Goal: Information Seeking & Learning: Check status

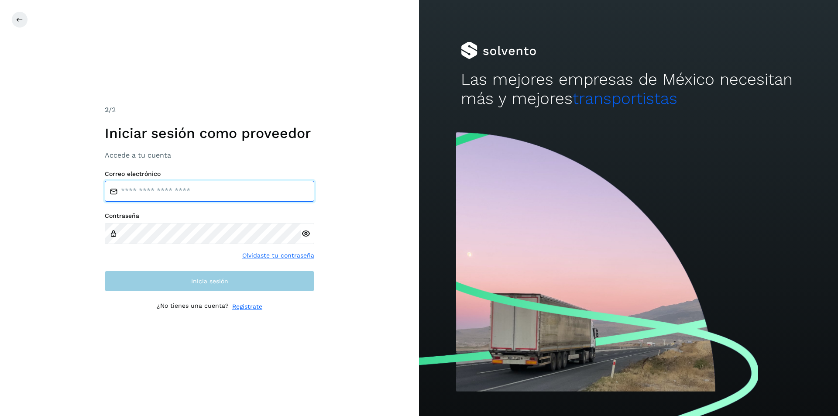
type input "**********"
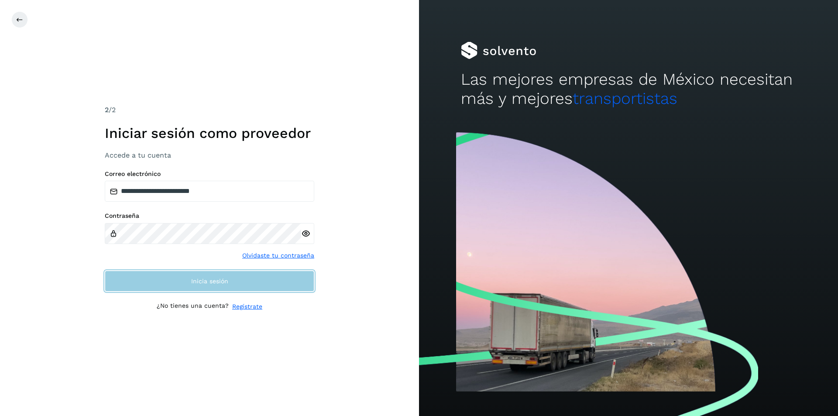
click at [186, 281] on button "Inicia sesión" at bounding box center [209, 281] width 209 height 21
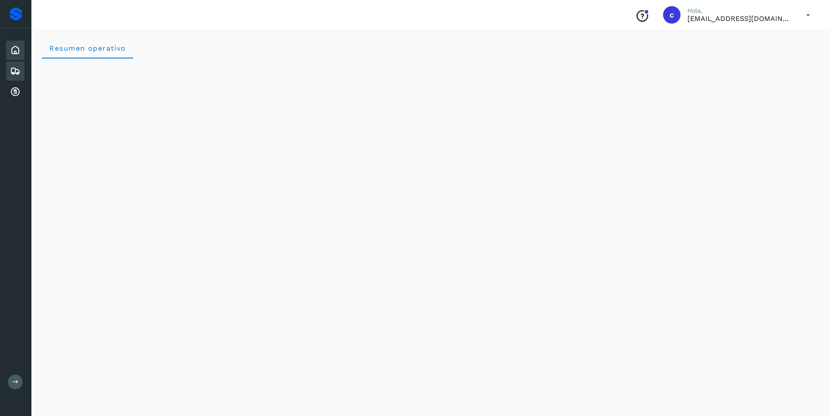
click at [19, 78] on div "Embarques" at bounding box center [15, 71] width 18 height 19
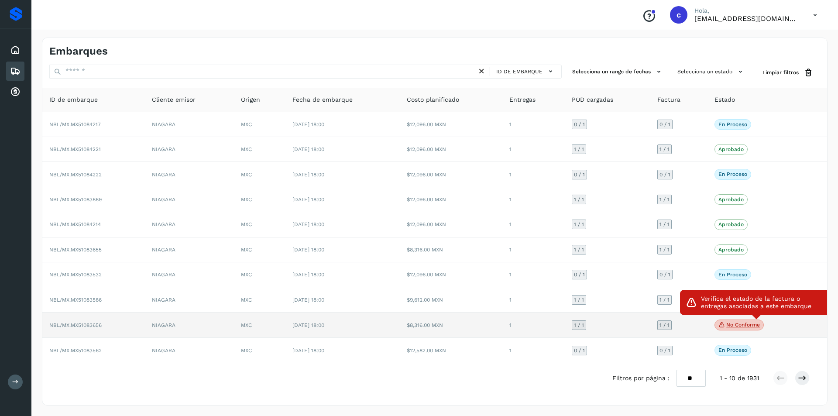
click at [732, 328] on p "No conforme" at bounding box center [743, 325] width 34 height 6
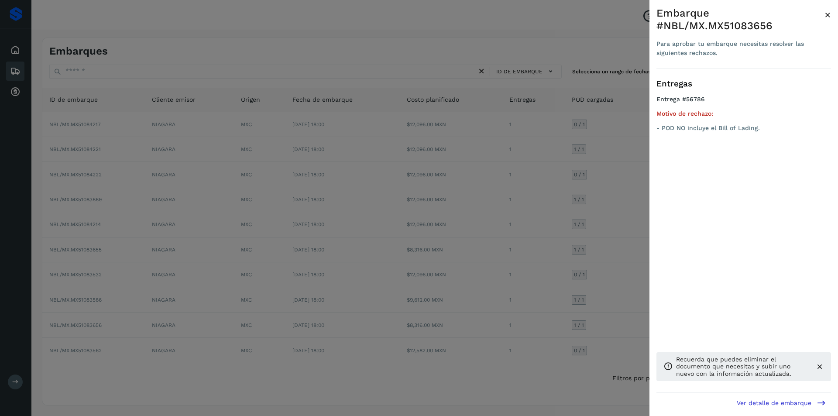
click at [588, 301] on div at bounding box center [419, 208] width 838 height 416
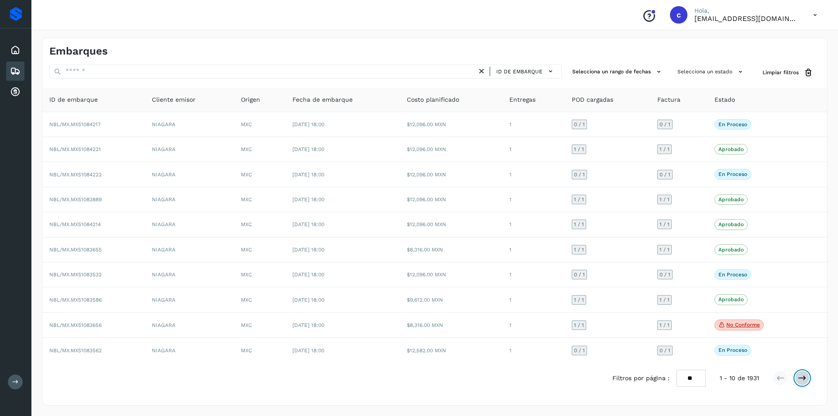
click at [801, 374] on icon at bounding box center [802, 377] width 9 height 9
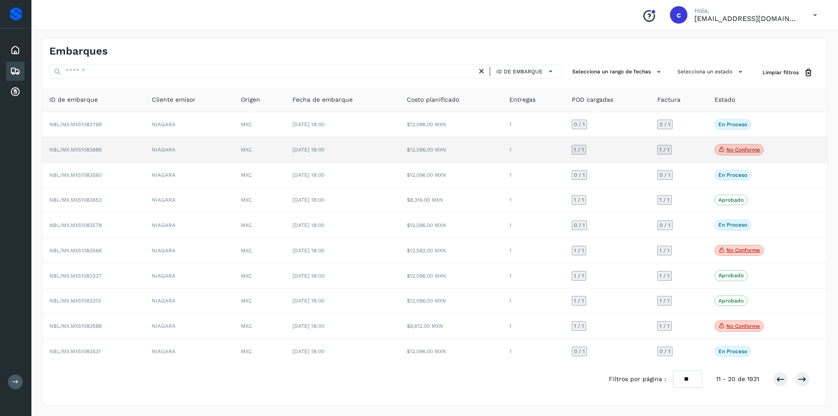
click at [737, 149] on p "No conforme" at bounding box center [743, 150] width 34 height 6
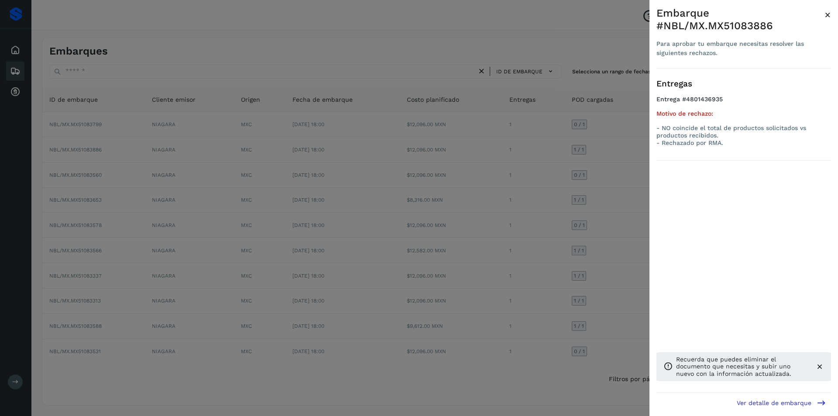
click at [572, 180] on div at bounding box center [419, 208] width 838 height 416
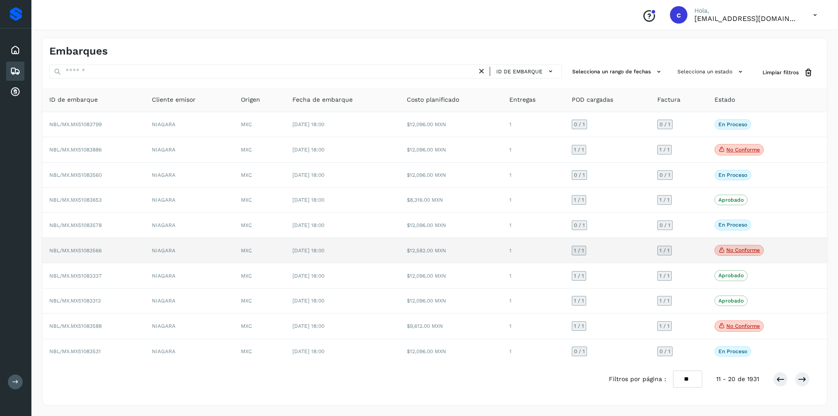
click at [724, 250] on icon at bounding box center [721, 250] width 7 height 8
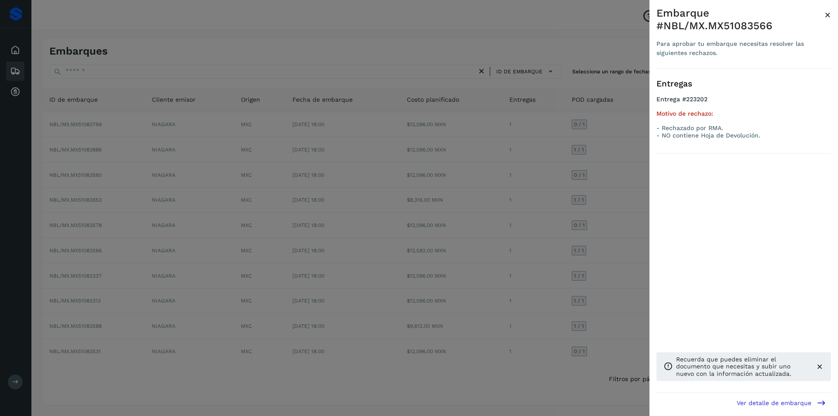
click at [605, 246] on div at bounding box center [419, 208] width 838 height 416
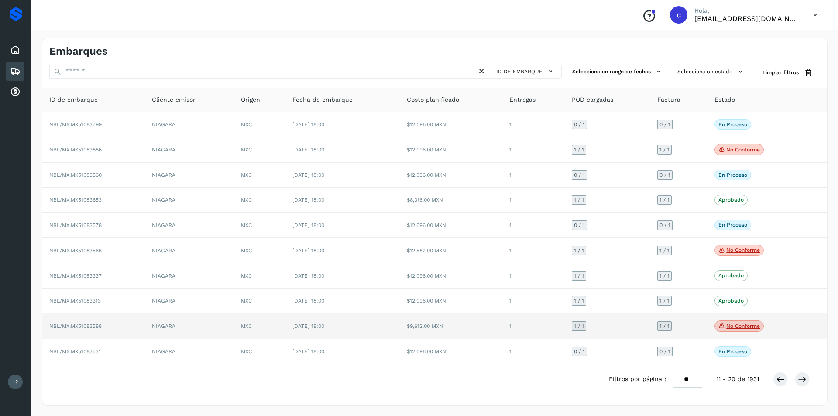
click at [743, 325] on p "No conforme" at bounding box center [743, 326] width 34 height 6
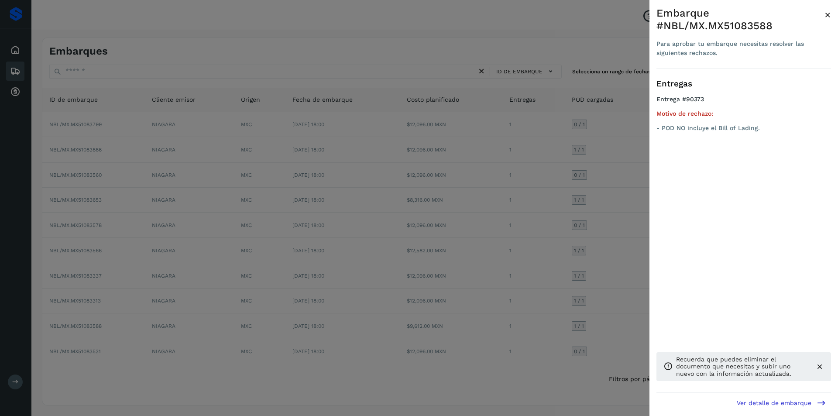
click at [558, 303] on div at bounding box center [419, 208] width 838 height 416
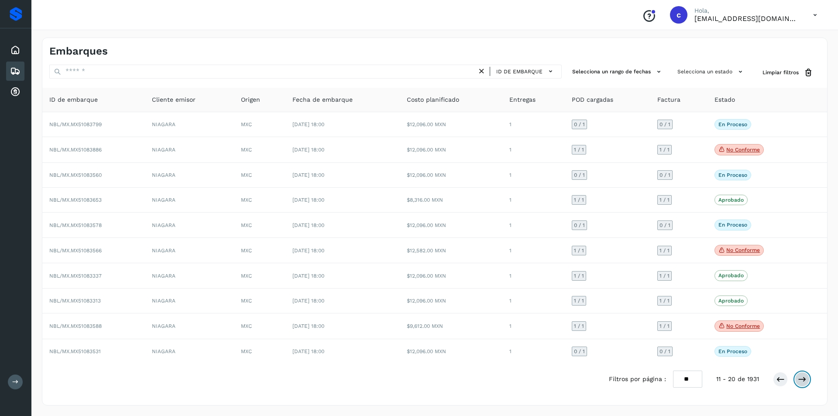
click at [802, 382] on icon at bounding box center [802, 379] width 9 height 9
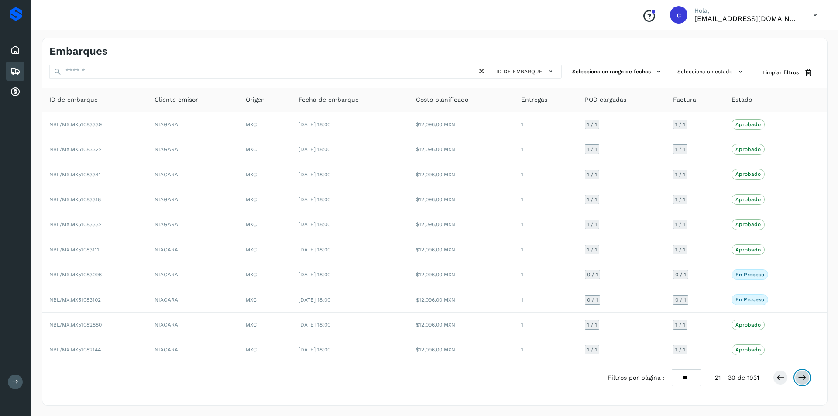
click at [804, 378] on icon at bounding box center [802, 377] width 9 height 9
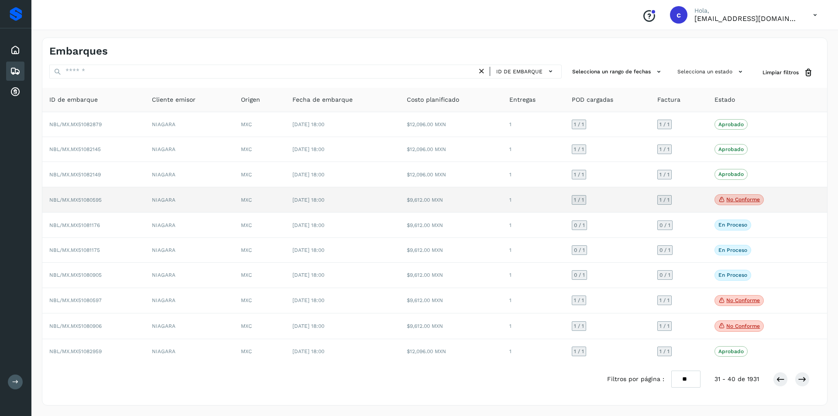
click at [733, 199] on p "No conforme" at bounding box center [743, 199] width 34 height 6
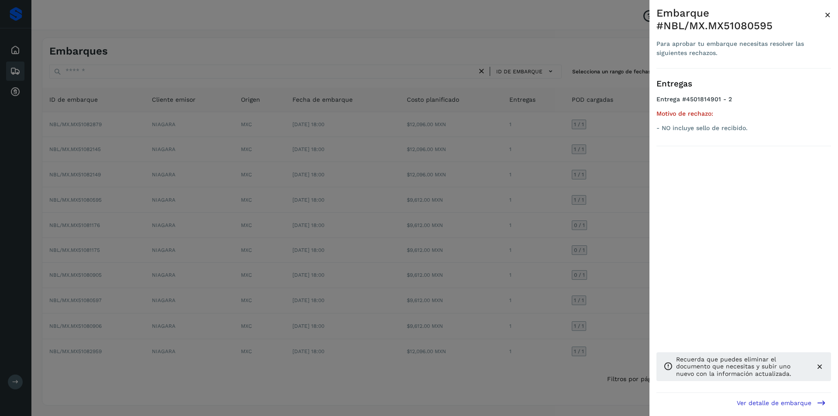
click at [645, 199] on div at bounding box center [419, 208] width 838 height 416
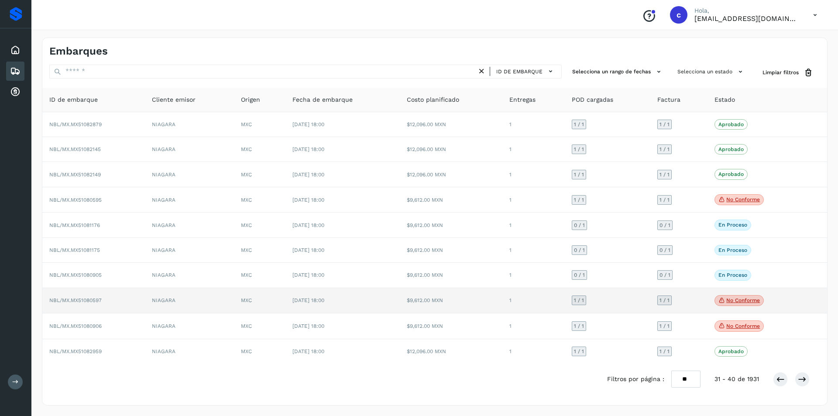
click at [729, 297] on span "No conforme" at bounding box center [738, 300] width 49 height 11
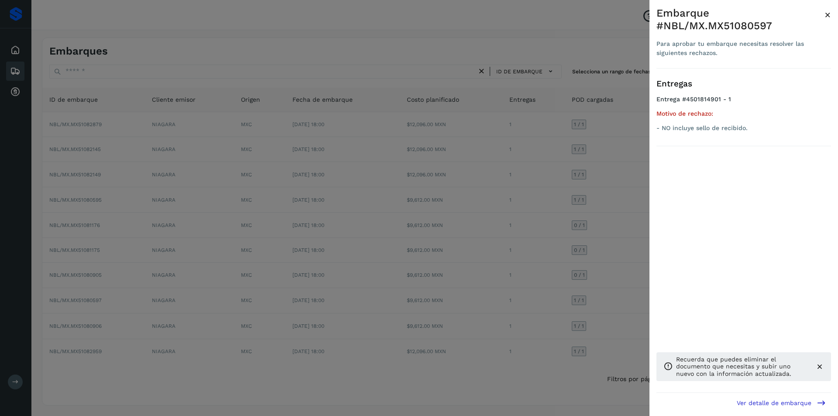
click at [558, 291] on div at bounding box center [419, 208] width 838 height 416
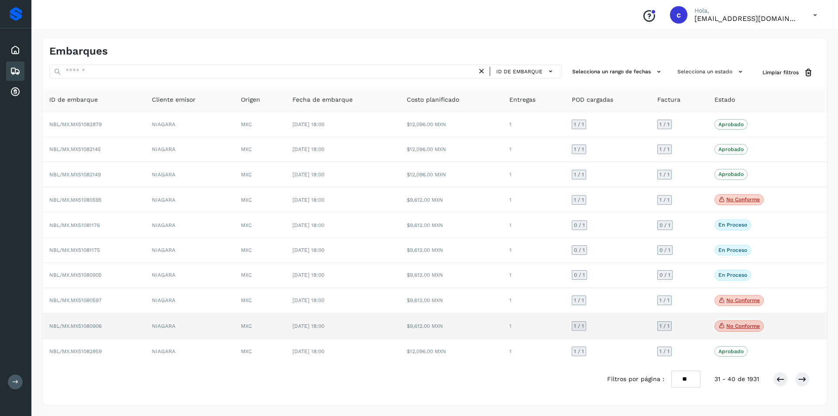
click at [739, 329] on p "No conforme" at bounding box center [743, 326] width 34 height 6
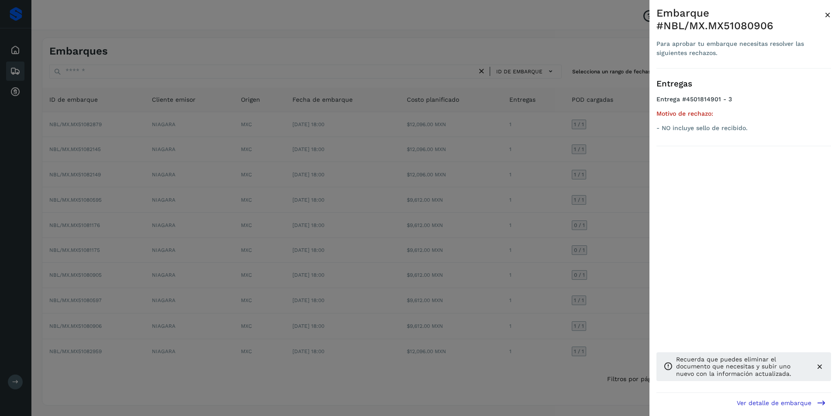
click at [637, 308] on div at bounding box center [419, 208] width 838 height 416
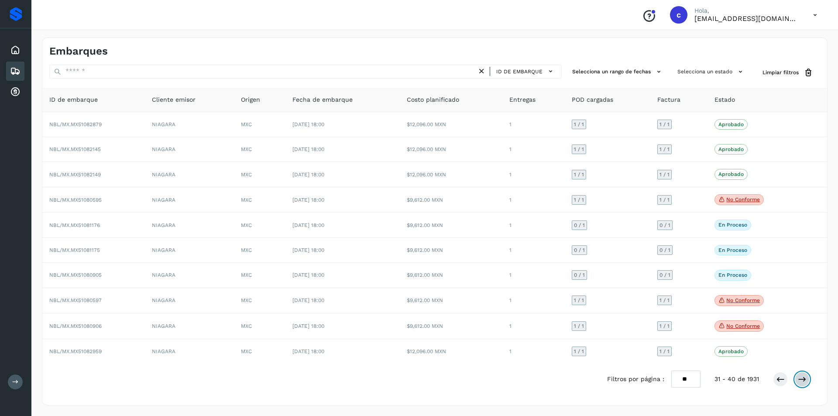
click at [800, 378] on icon at bounding box center [802, 379] width 9 height 9
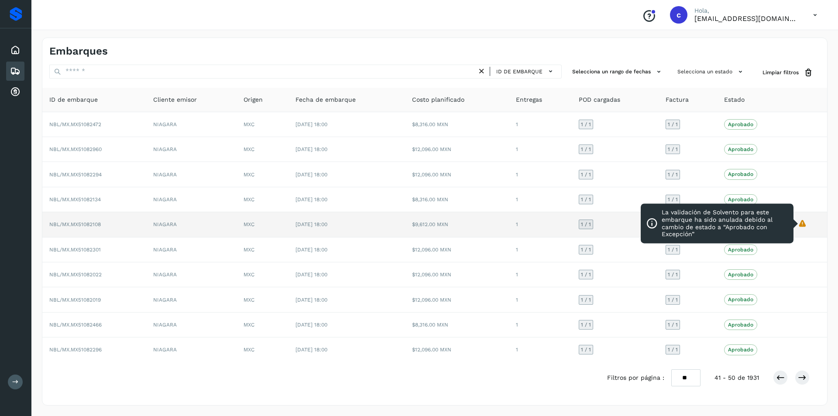
click at [803, 226] on icon "La validación de Solvento para este embarque ha sido anulada debido al cambio d…" at bounding box center [802, 223] width 9 height 9
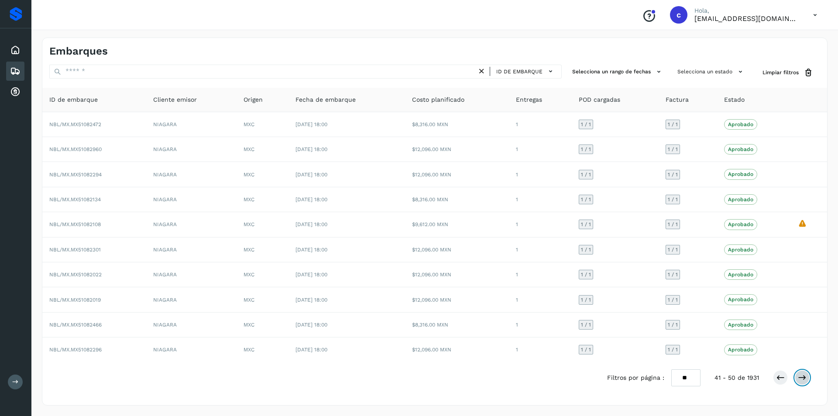
click at [798, 378] on icon at bounding box center [802, 377] width 9 height 9
click at [799, 378] on icon at bounding box center [802, 377] width 9 height 9
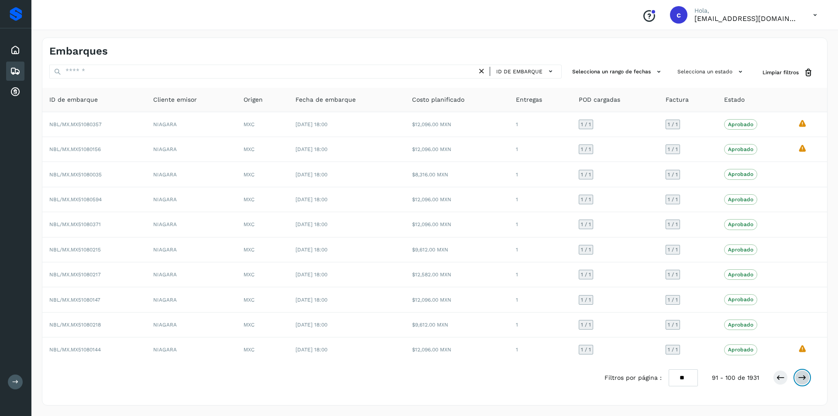
click at [799, 378] on icon at bounding box center [802, 377] width 9 height 9
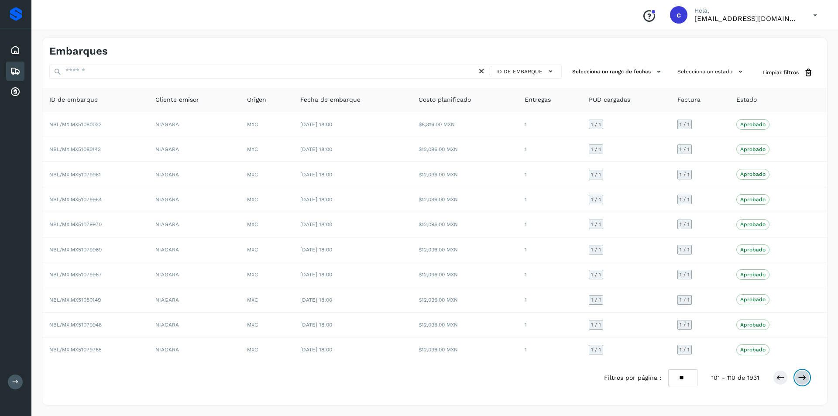
click at [799, 378] on icon at bounding box center [802, 377] width 9 height 9
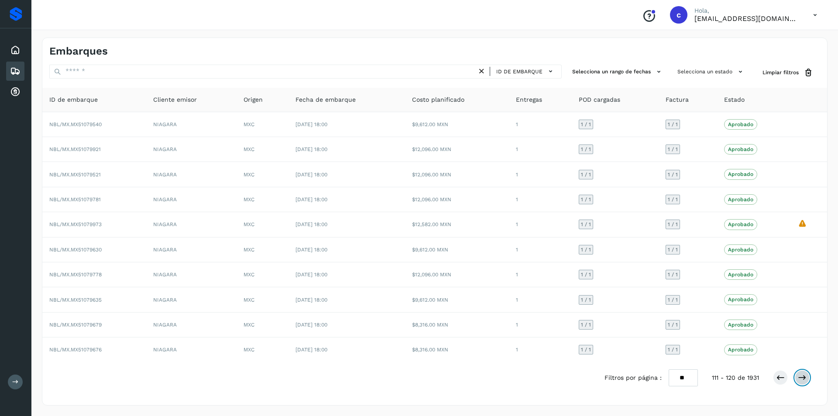
click at [799, 378] on icon at bounding box center [802, 377] width 9 height 9
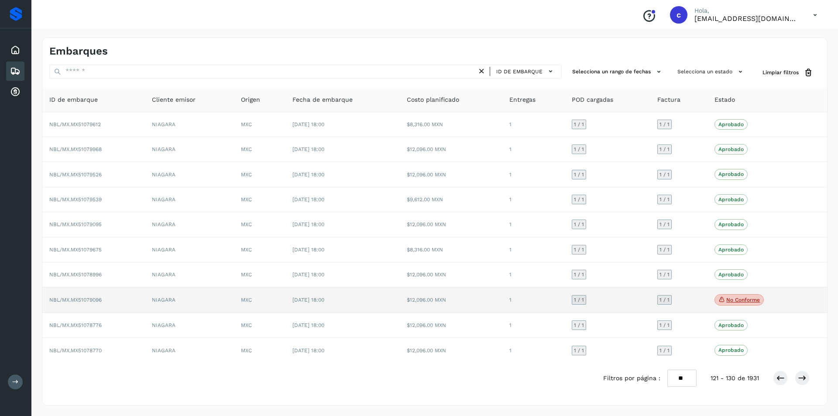
click at [752, 298] on p "No conforme" at bounding box center [743, 300] width 34 height 6
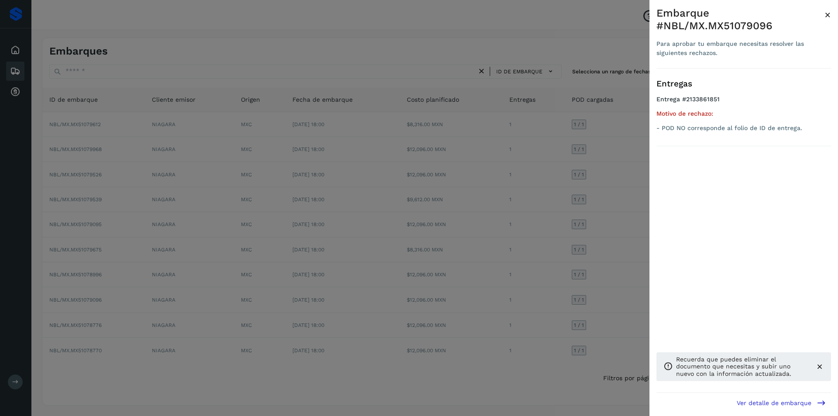
click at [632, 305] on div at bounding box center [419, 208] width 838 height 416
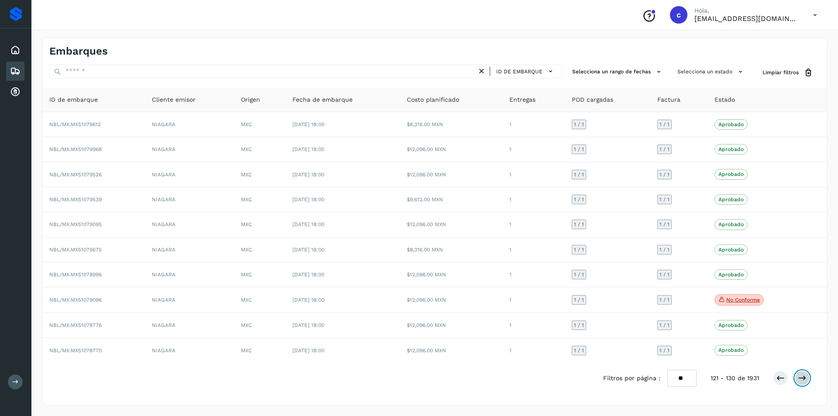
click at [804, 379] on icon at bounding box center [802, 377] width 9 height 9
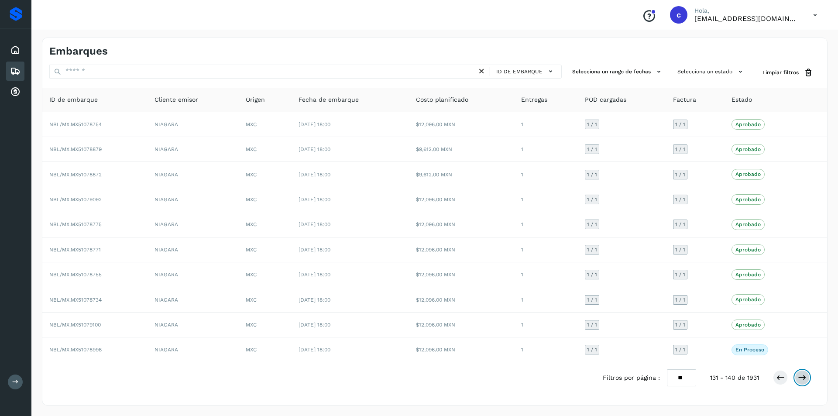
click at [804, 379] on icon at bounding box center [802, 377] width 9 height 9
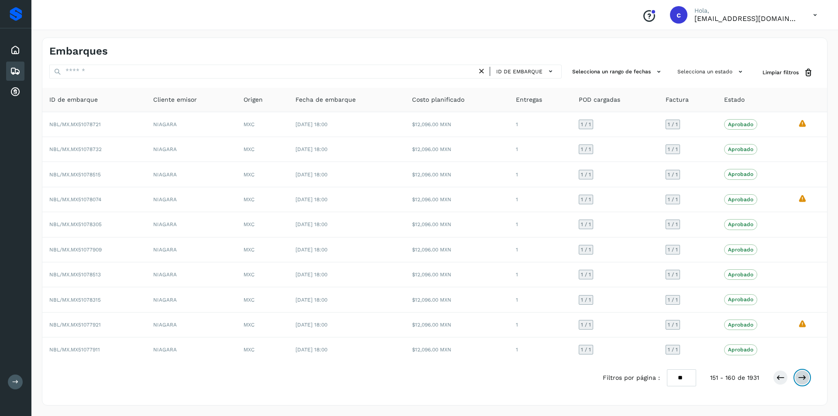
click at [804, 379] on icon at bounding box center [802, 377] width 9 height 9
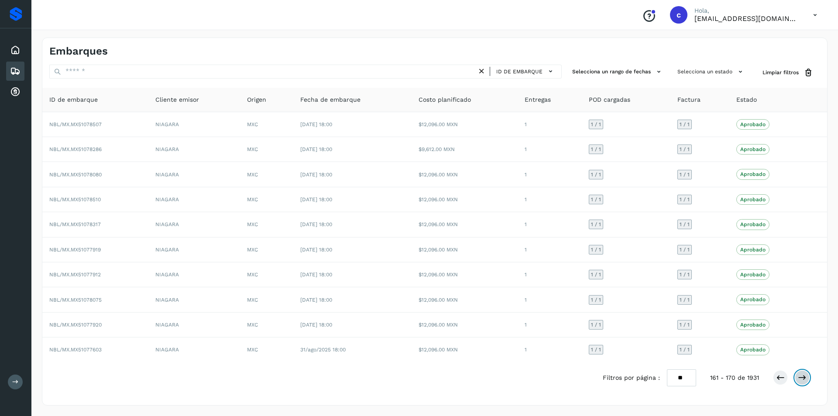
click at [804, 379] on icon at bounding box center [802, 377] width 9 height 9
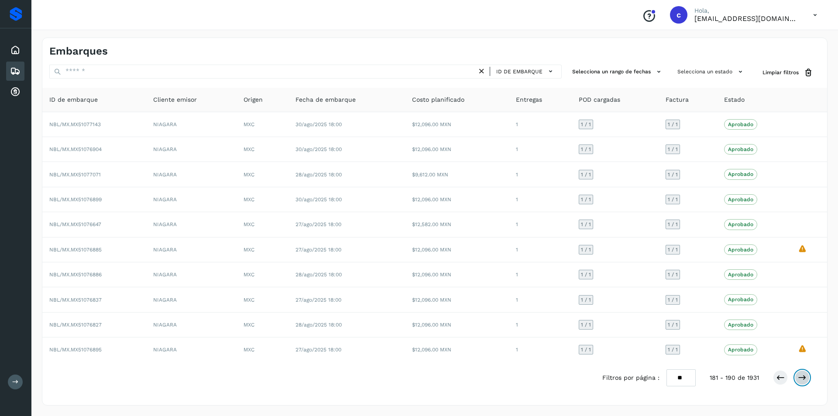
click at [804, 379] on icon at bounding box center [802, 377] width 9 height 9
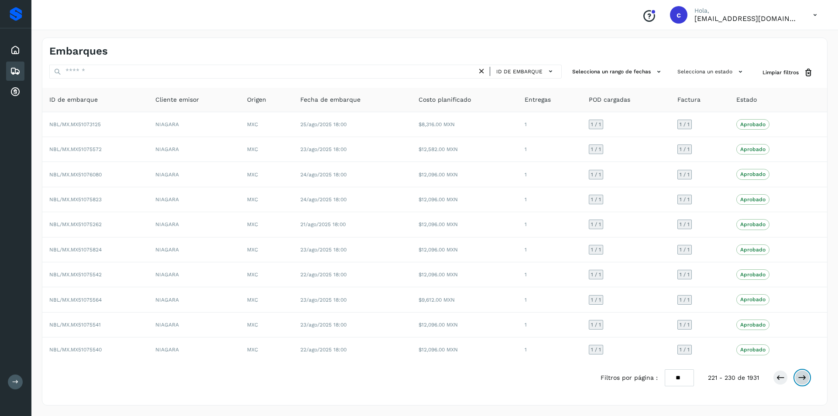
click at [804, 379] on icon at bounding box center [802, 377] width 9 height 9
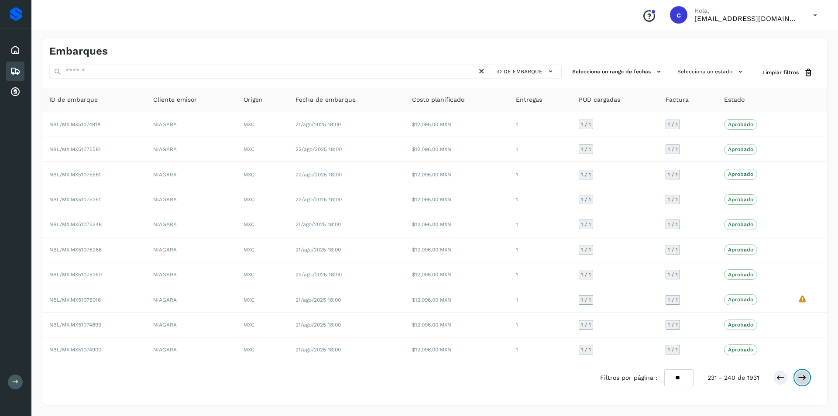
click at [804, 379] on icon at bounding box center [802, 377] width 9 height 9
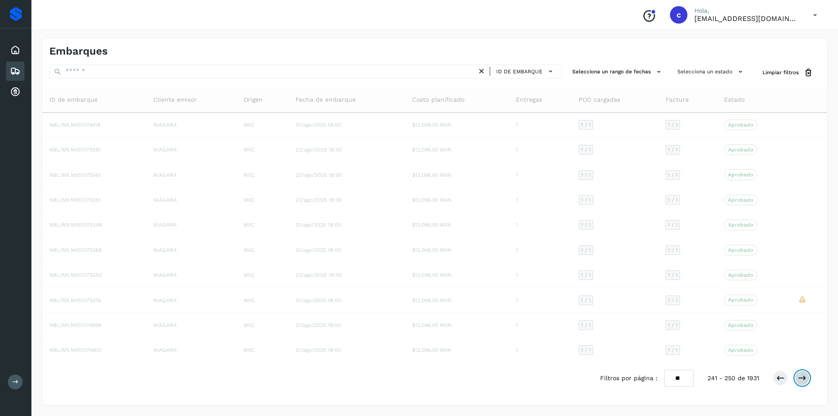
click at [804, 379] on icon at bounding box center [802, 377] width 9 height 9
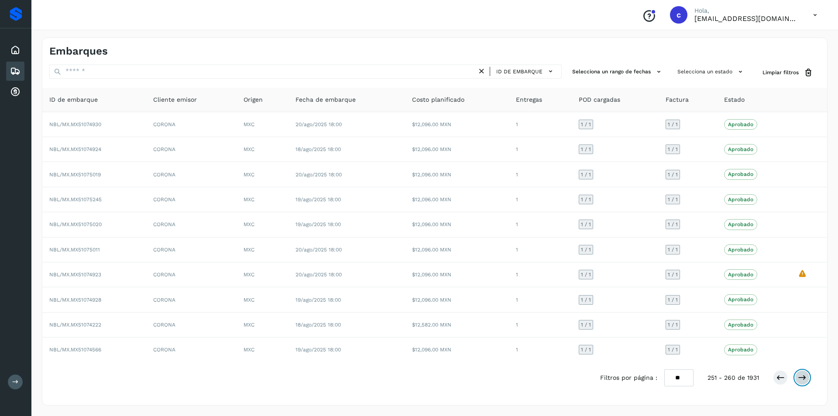
click at [804, 379] on icon at bounding box center [802, 377] width 9 height 9
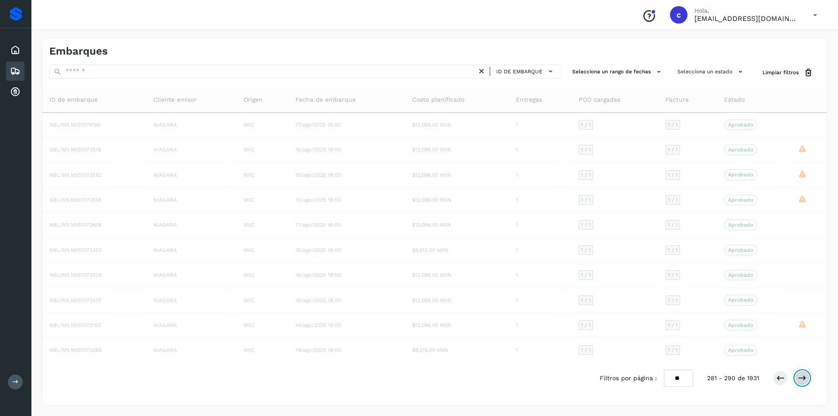
click at [804, 379] on icon at bounding box center [802, 377] width 9 height 9
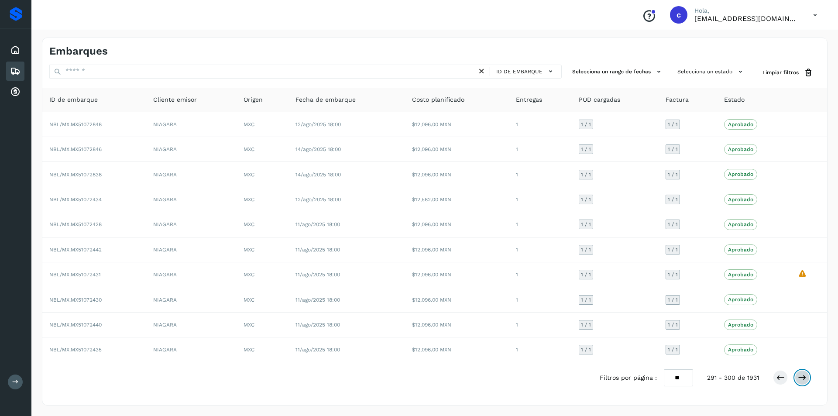
click at [804, 379] on icon at bounding box center [802, 377] width 9 height 9
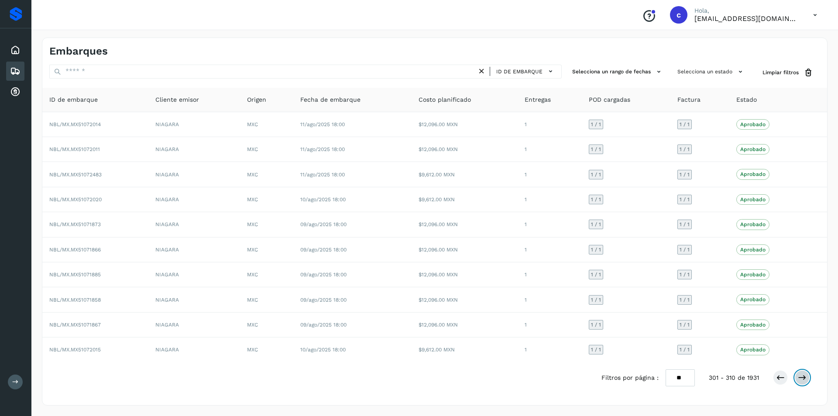
click at [804, 379] on icon at bounding box center [802, 377] width 9 height 9
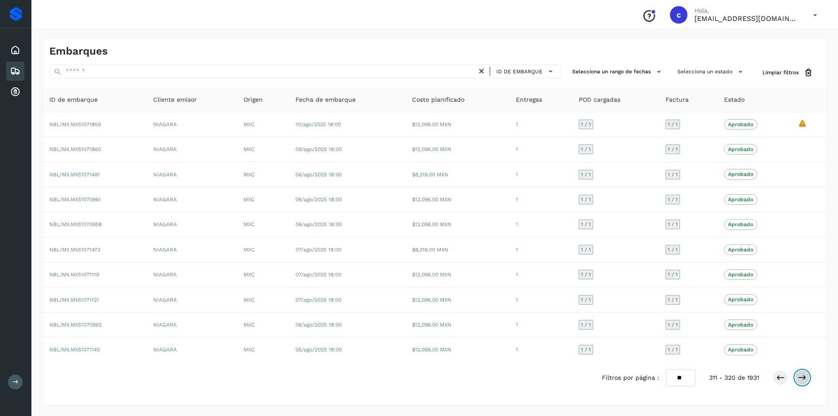
click at [804, 379] on icon at bounding box center [802, 377] width 9 height 9
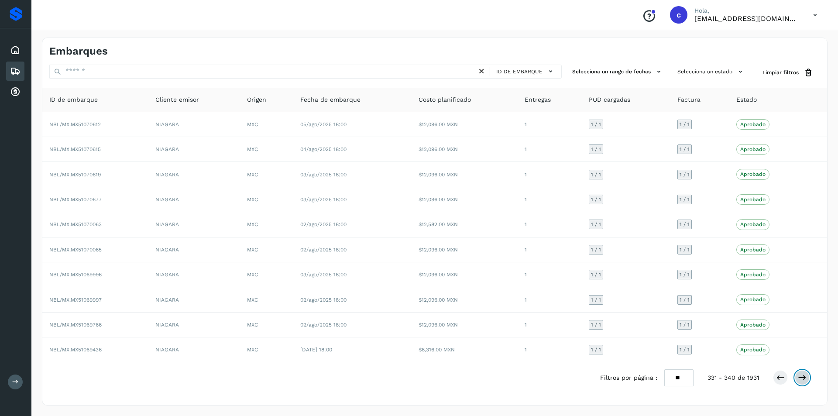
click at [804, 379] on icon at bounding box center [802, 377] width 9 height 9
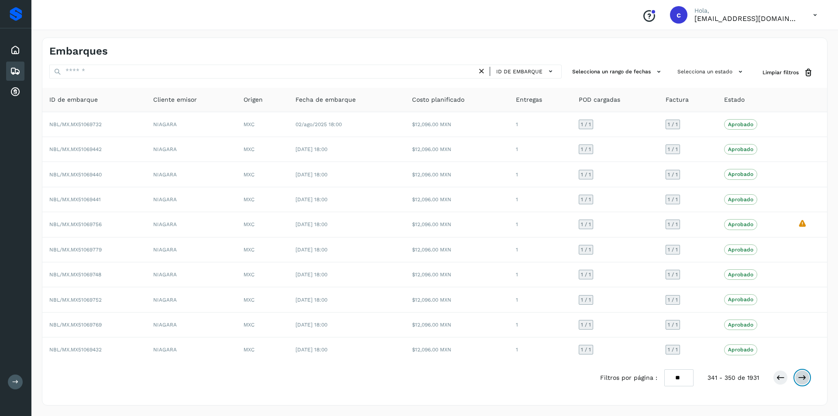
click at [804, 379] on icon at bounding box center [802, 377] width 9 height 9
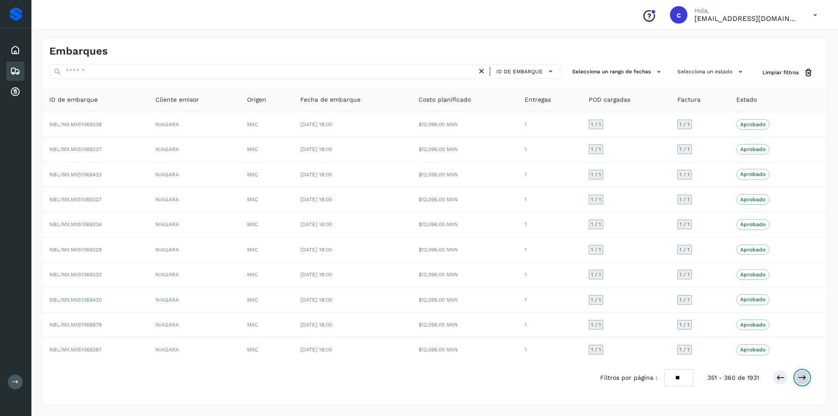
click at [804, 379] on icon at bounding box center [802, 377] width 9 height 9
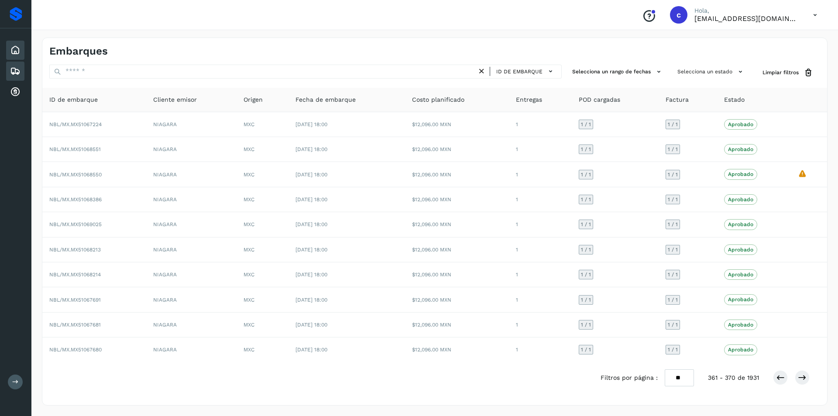
click at [10, 51] on icon at bounding box center [15, 50] width 10 height 10
